Goal: Understand process/instructions

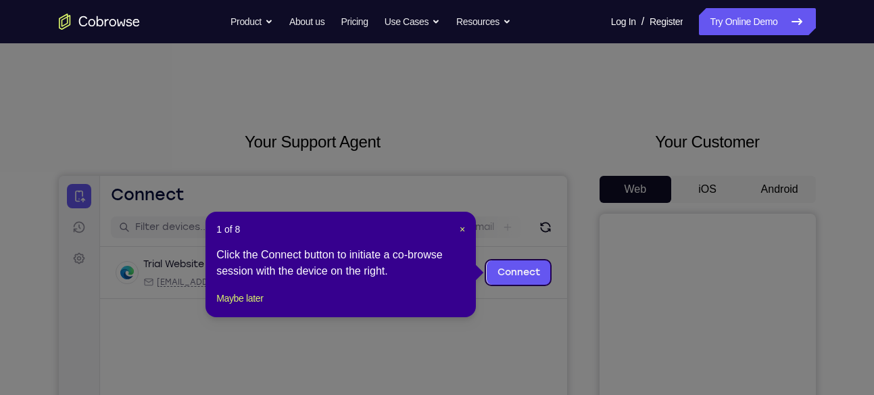
click at [467, 228] on div "1 of 8 × Click the Connect button to initiate a co-browse session with the devi…" at bounding box center [341, 264] width 270 height 105
click at [465, 224] on span "×" at bounding box center [462, 229] width 5 height 11
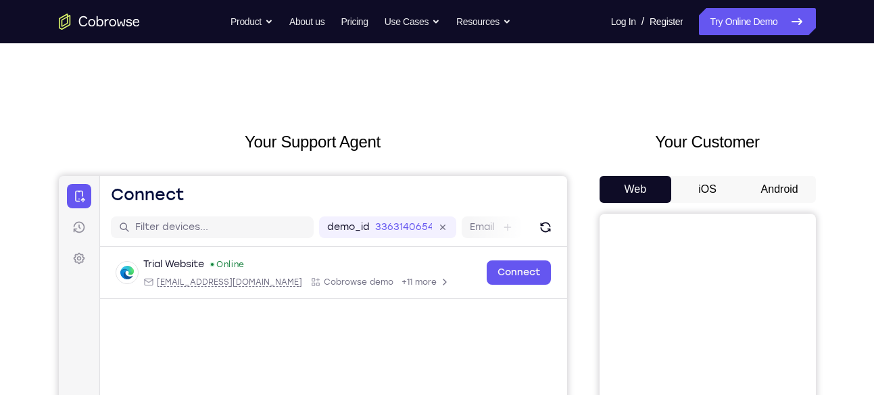
click at [785, 187] on button "Android" at bounding box center [780, 189] width 72 height 27
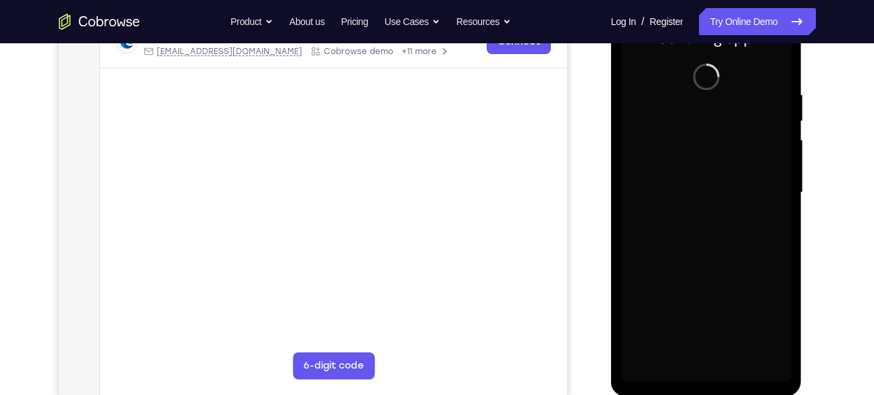
scroll to position [252, 0]
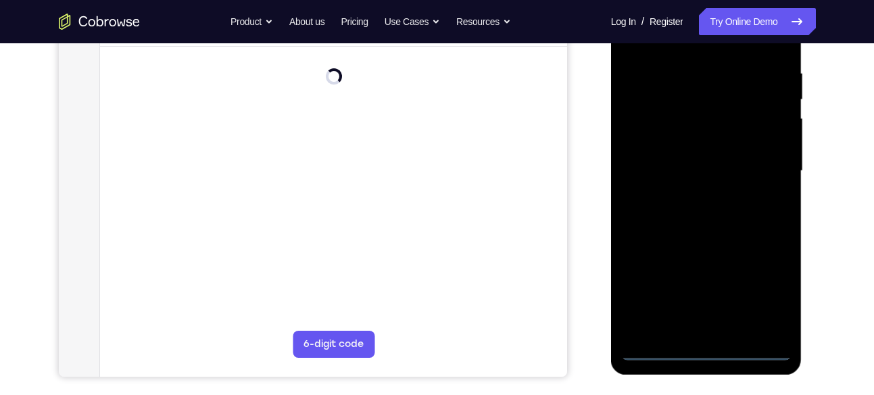
click at [703, 350] on div at bounding box center [706, 171] width 170 height 379
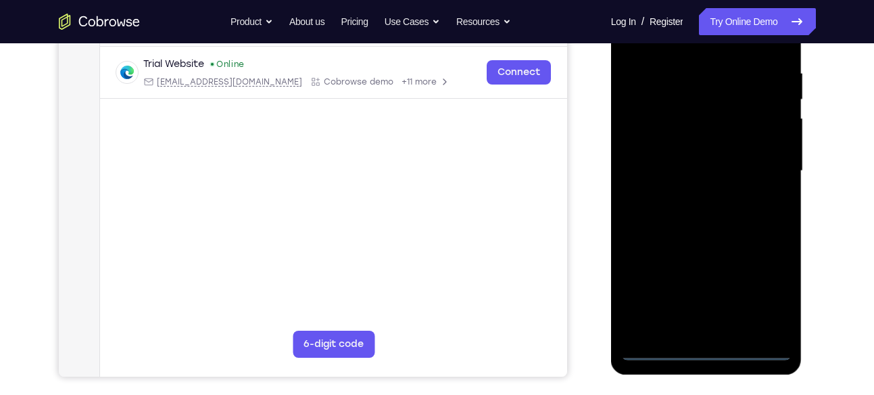
click at [767, 277] on div at bounding box center [706, 171] width 170 height 379
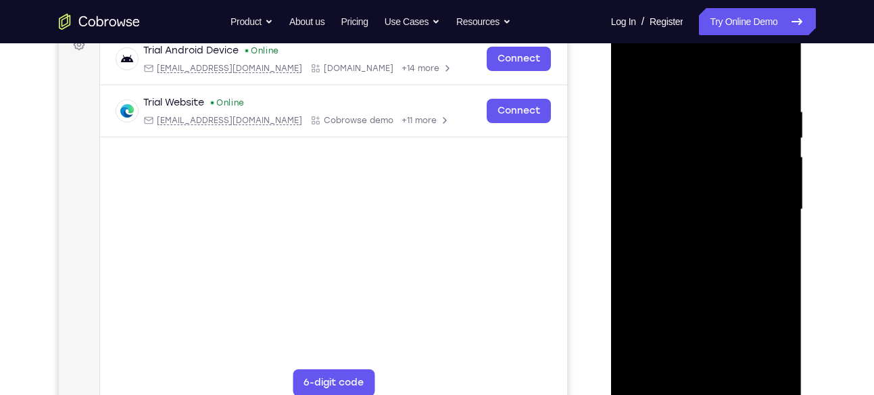
click at [765, 330] on div at bounding box center [706, 209] width 170 height 379
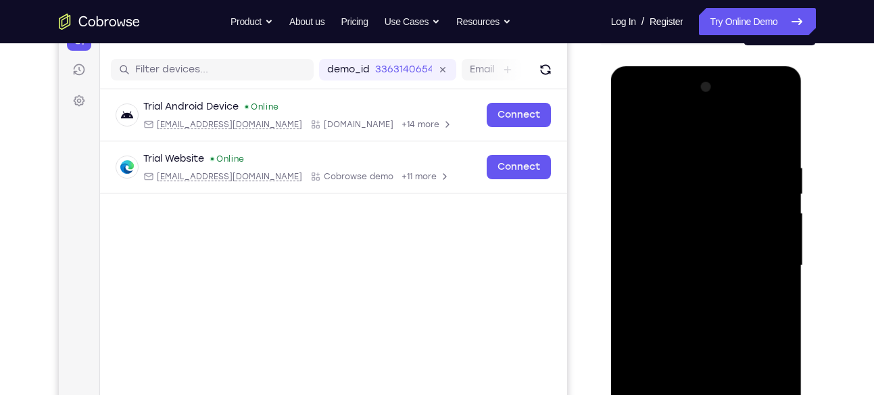
scroll to position [157, 0]
click at [707, 128] on div at bounding box center [706, 266] width 170 height 379
click at [761, 263] on div at bounding box center [706, 266] width 170 height 379
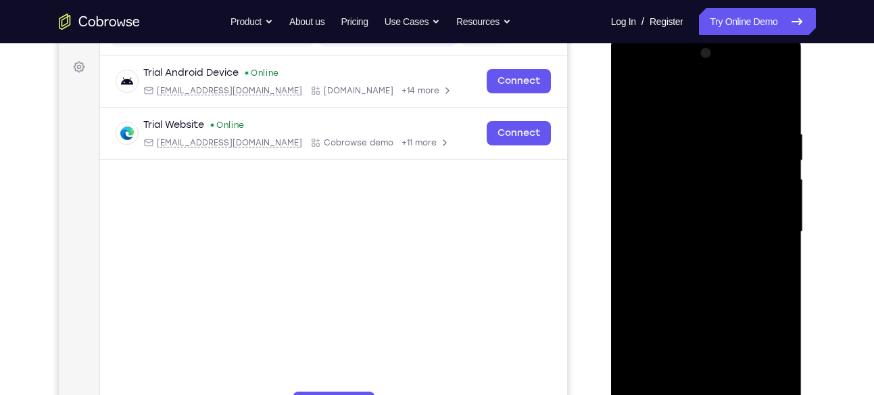
scroll to position [195, 0]
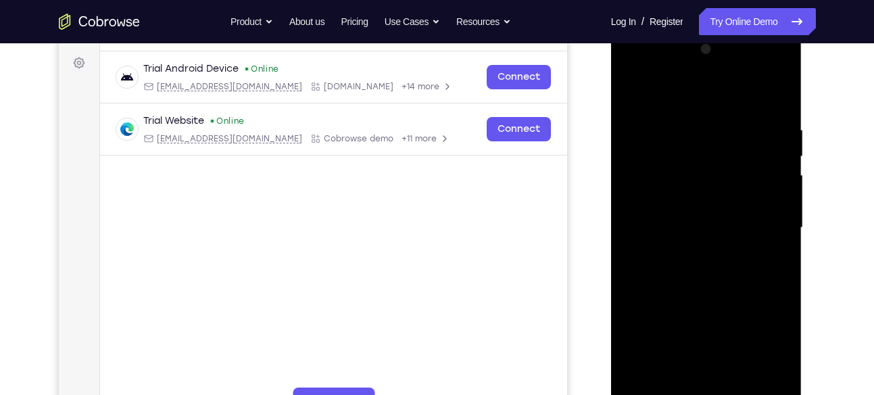
click at [690, 252] on div at bounding box center [706, 228] width 170 height 379
click at [686, 200] on div at bounding box center [706, 228] width 170 height 379
click at [686, 215] on div at bounding box center [706, 228] width 170 height 379
click at [713, 197] on div at bounding box center [706, 228] width 170 height 379
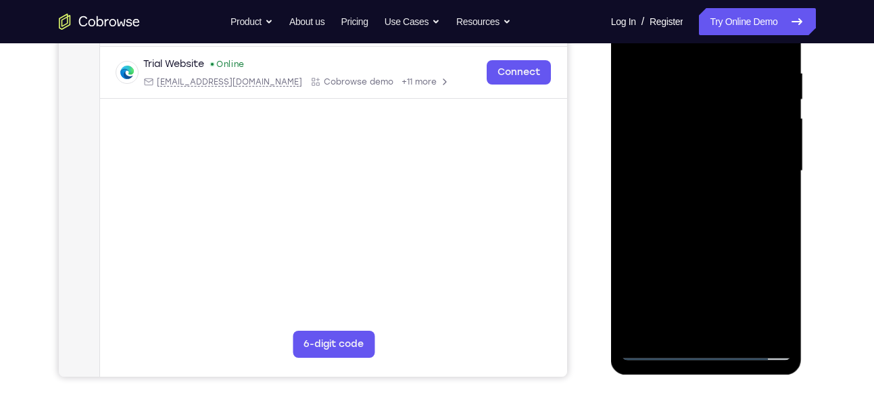
scroll to position [255, 0]
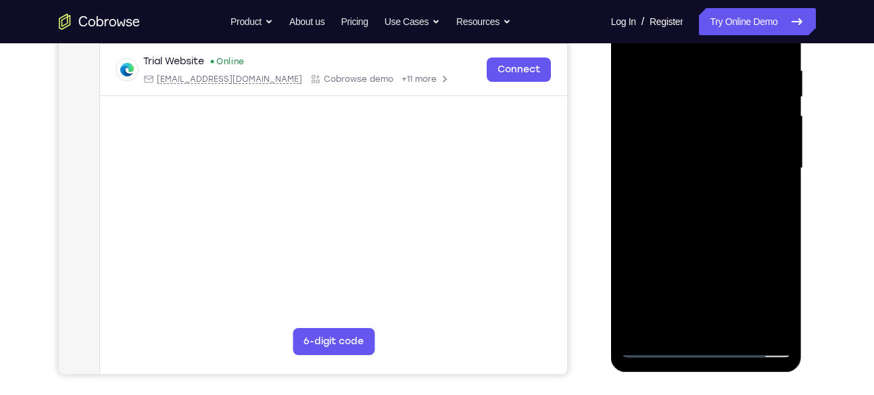
click at [740, 325] on div at bounding box center [706, 168] width 170 height 379
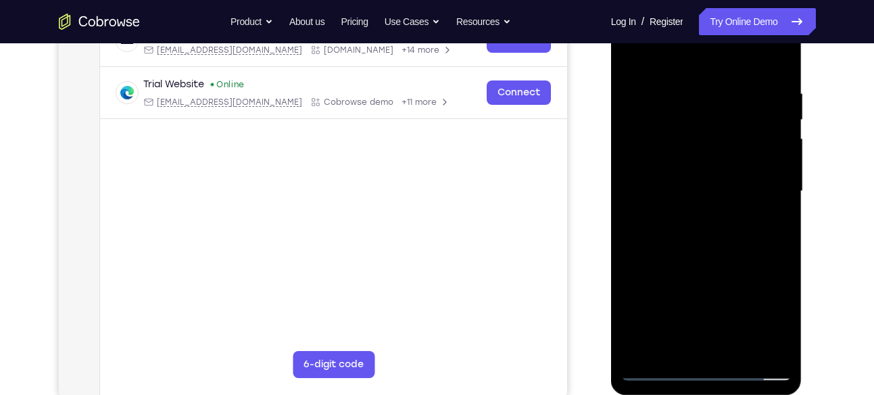
scroll to position [230, 0]
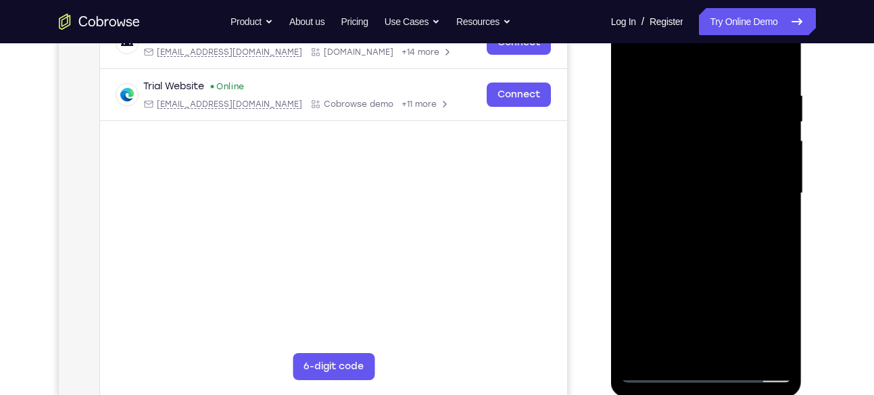
click at [718, 262] on div at bounding box center [706, 193] width 170 height 379
click at [713, 153] on div at bounding box center [706, 193] width 170 height 379
click at [630, 53] on div at bounding box center [706, 193] width 170 height 379
click at [637, 54] on div at bounding box center [706, 193] width 170 height 379
click at [740, 350] on div at bounding box center [706, 193] width 170 height 379
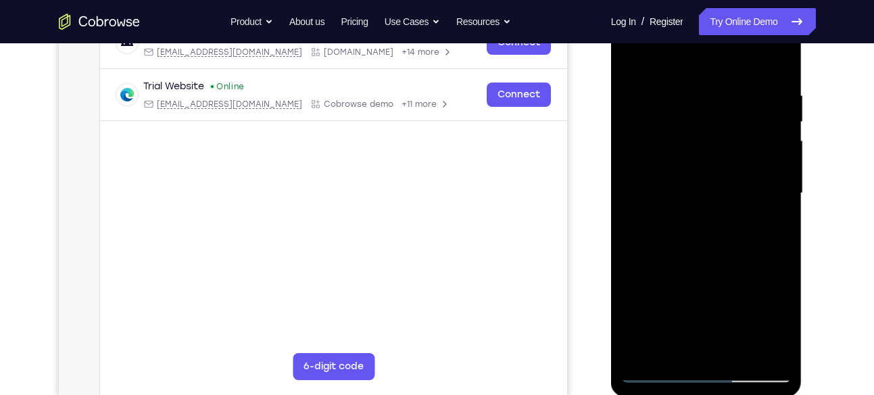
click at [715, 159] on div at bounding box center [706, 193] width 170 height 379
click at [632, 56] on div at bounding box center [706, 193] width 170 height 379
